Goal: Find specific page/section: Find specific page/section

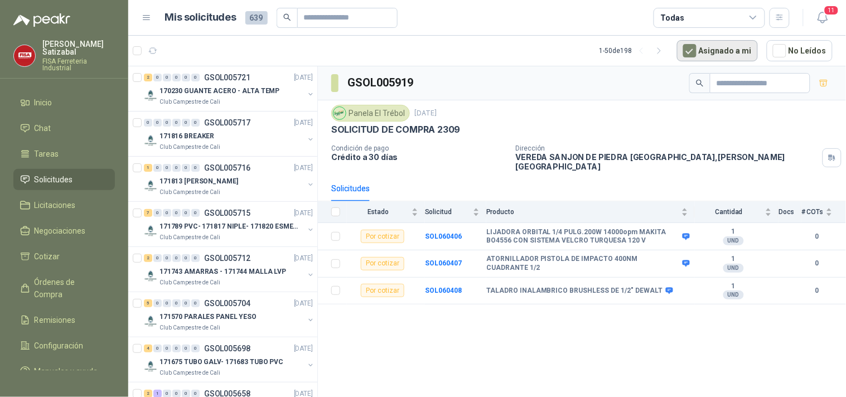
click at [723, 47] on button "Asignado a mi" at bounding box center [717, 50] width 81 height 21
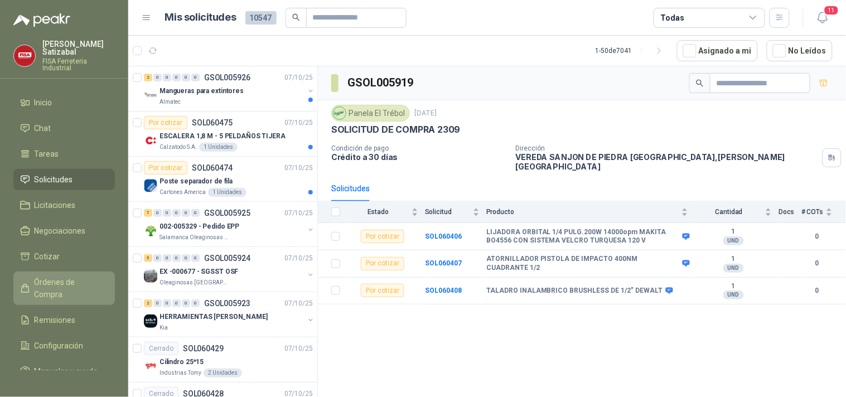
click at [70, 276] on span "Órdenes de Compra" at bounding box center [70, 288] width 70 height 25
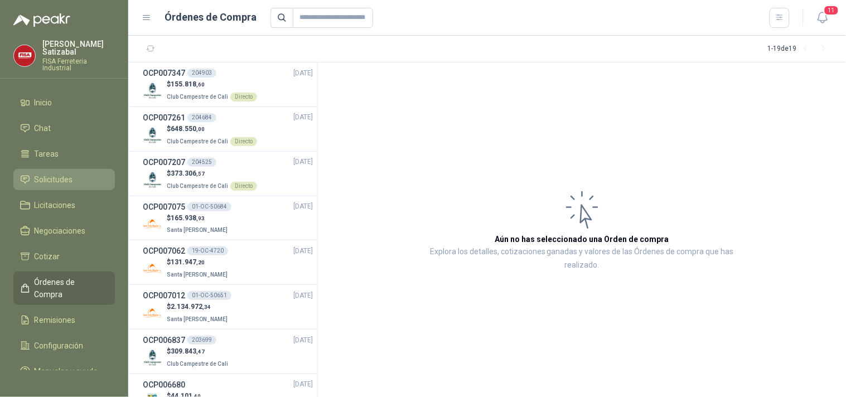
click at [75, 174] on li "Solicitudes" at bounding box center [64, 180] width 88 height 12
